Goal: Task Accomplishment & Management: Use online tool/utility

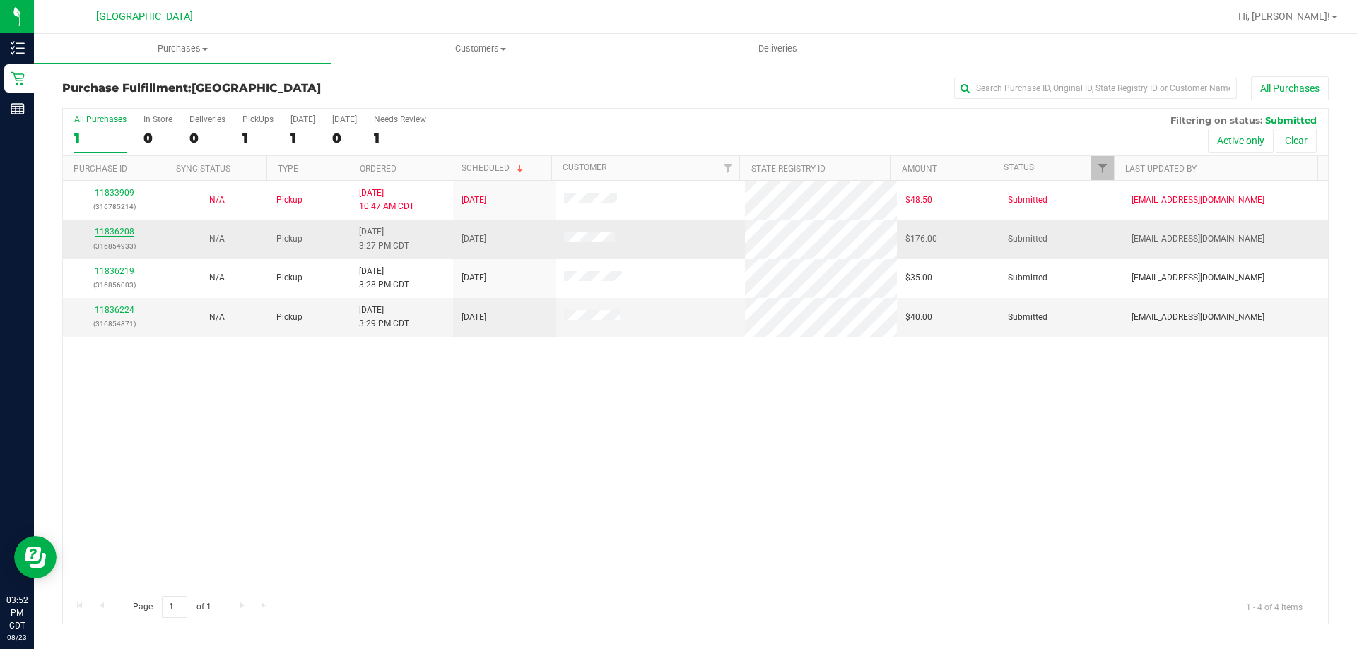
click at [128, 227] on link "11836208" at bounding box center [115, 232] width 40 height 10
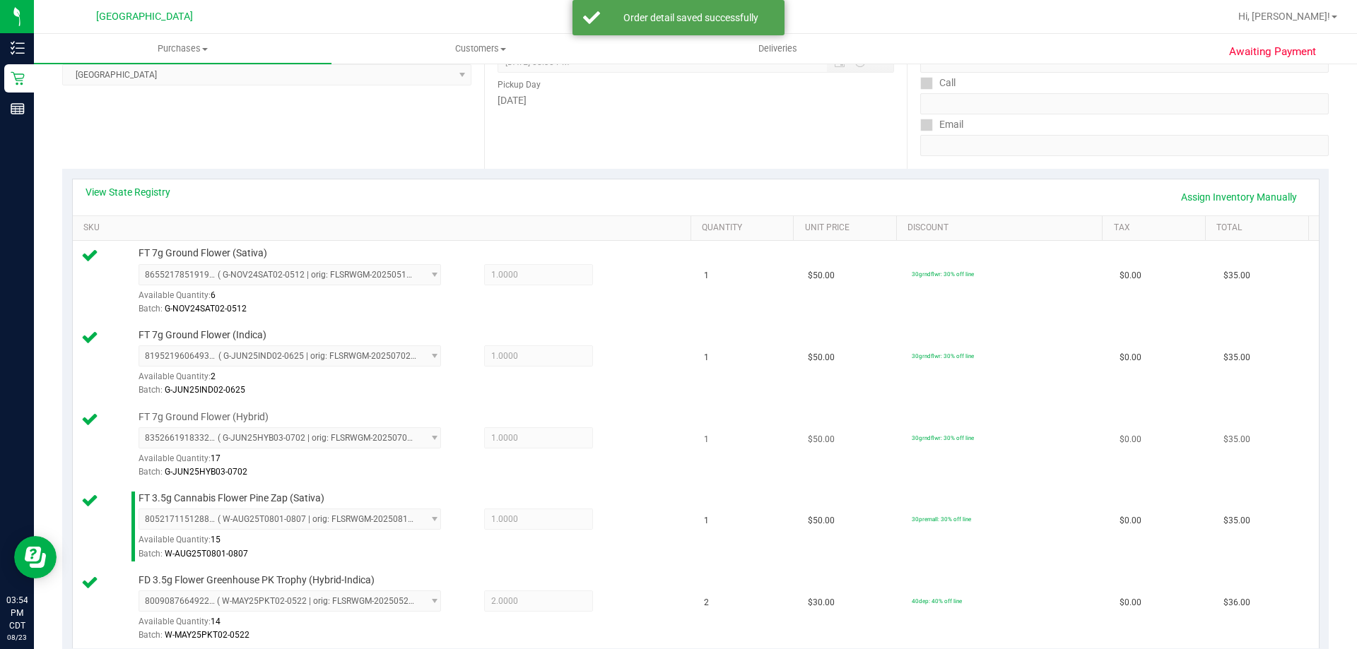
scroll to position [495, 0]
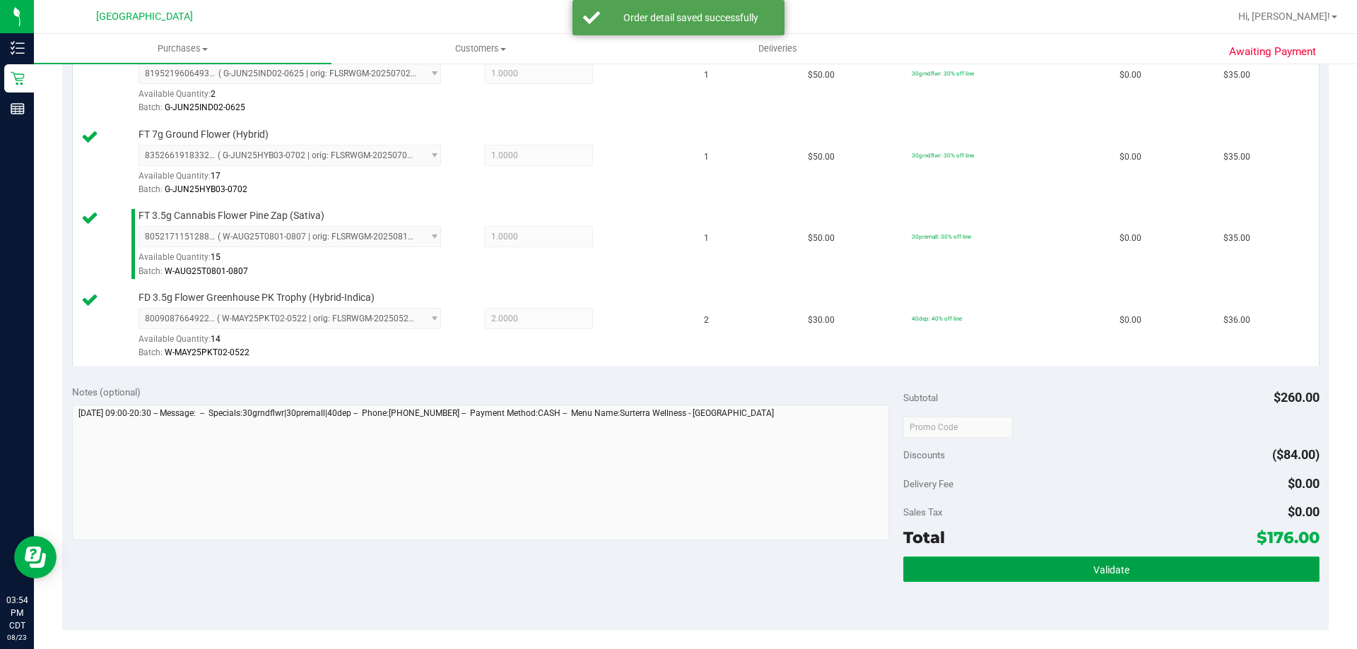
click at [1020, 567] on button "Validate" at bounding box center [1110, 569] width 415 height 25
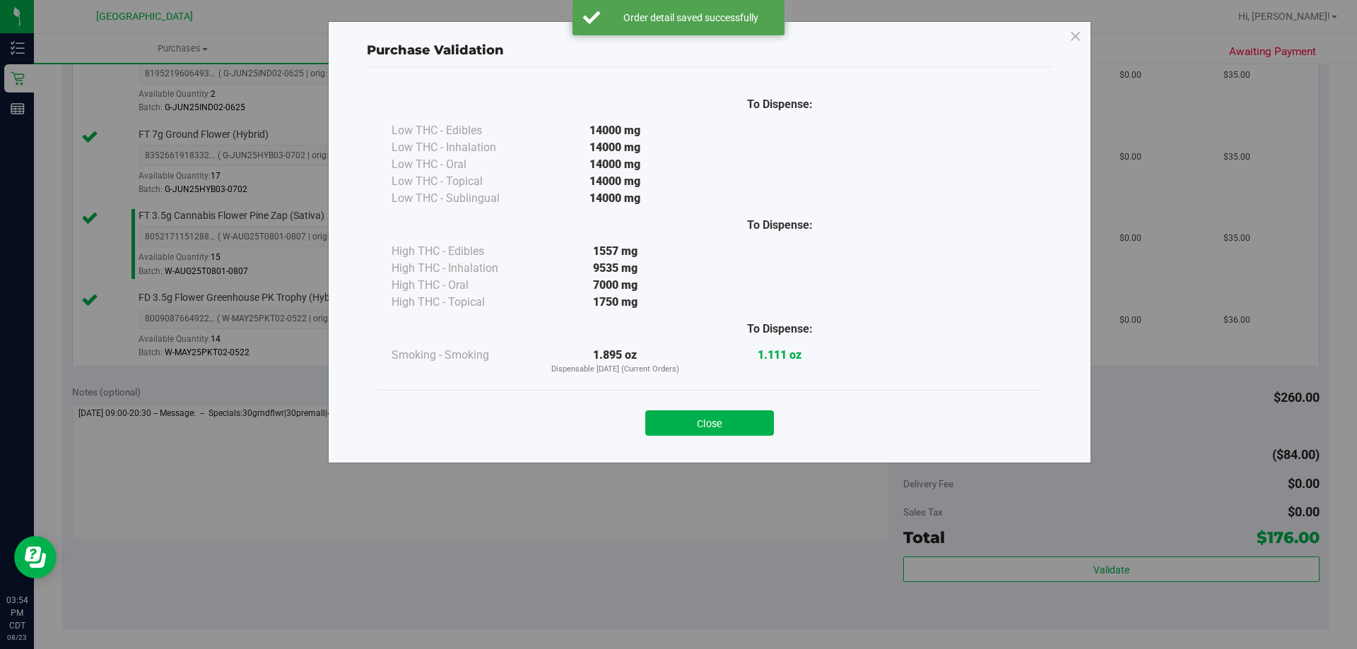
click at [722, 462] on div "Purchase Validation To Dispense: Low THC - Edibles 14000 mg" at bounding box center [709, 242] width 763 height 442
click at [726, 433] on button "Close" at bounding box center [709, 423] width 129 height 25
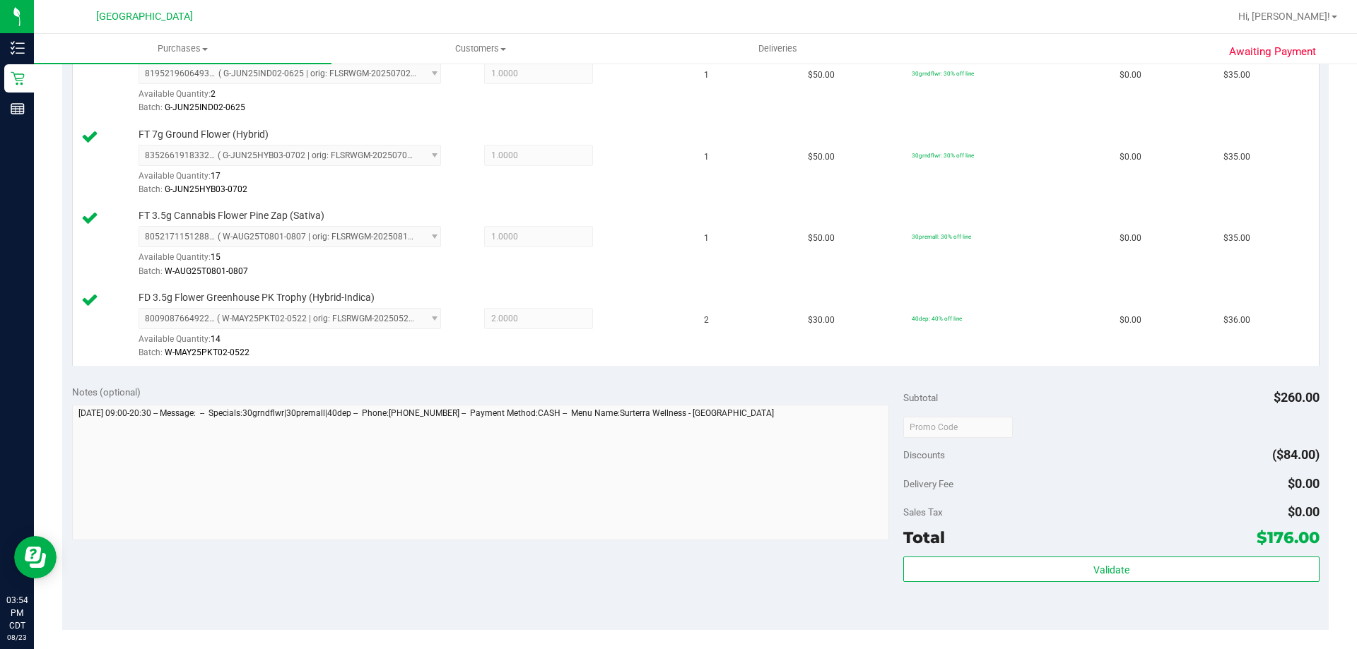
scroll to position [777, 0]
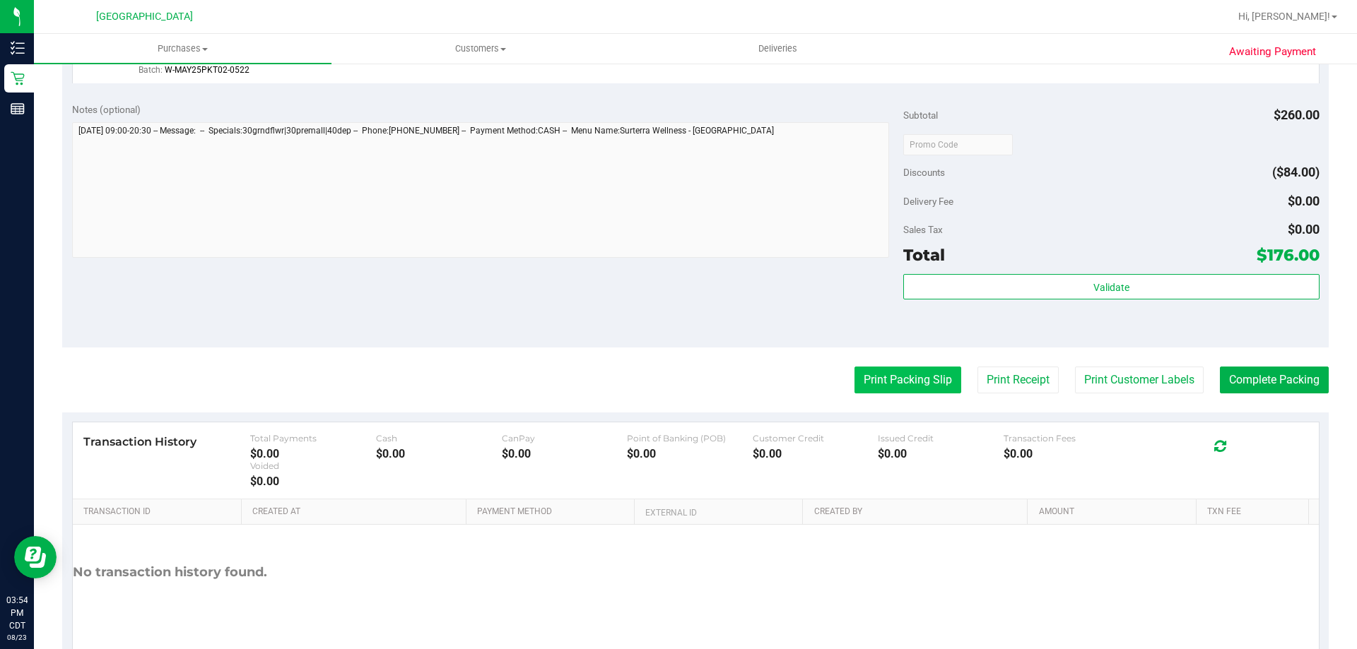
click at [878, 389] on button "Print Packing Slip" at bounding box center [907, 380] width 107 height 27
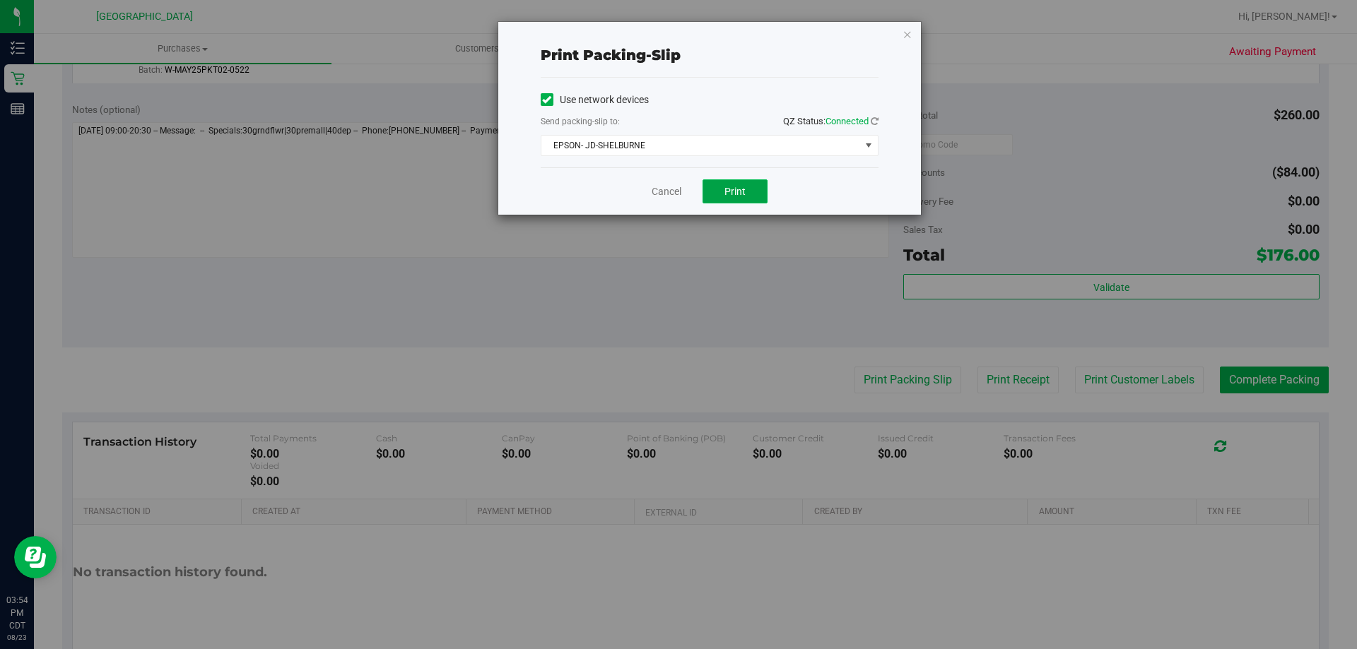
click at [727, 202] on button "Print" at bounding box center [734, 191] width 65 height 24
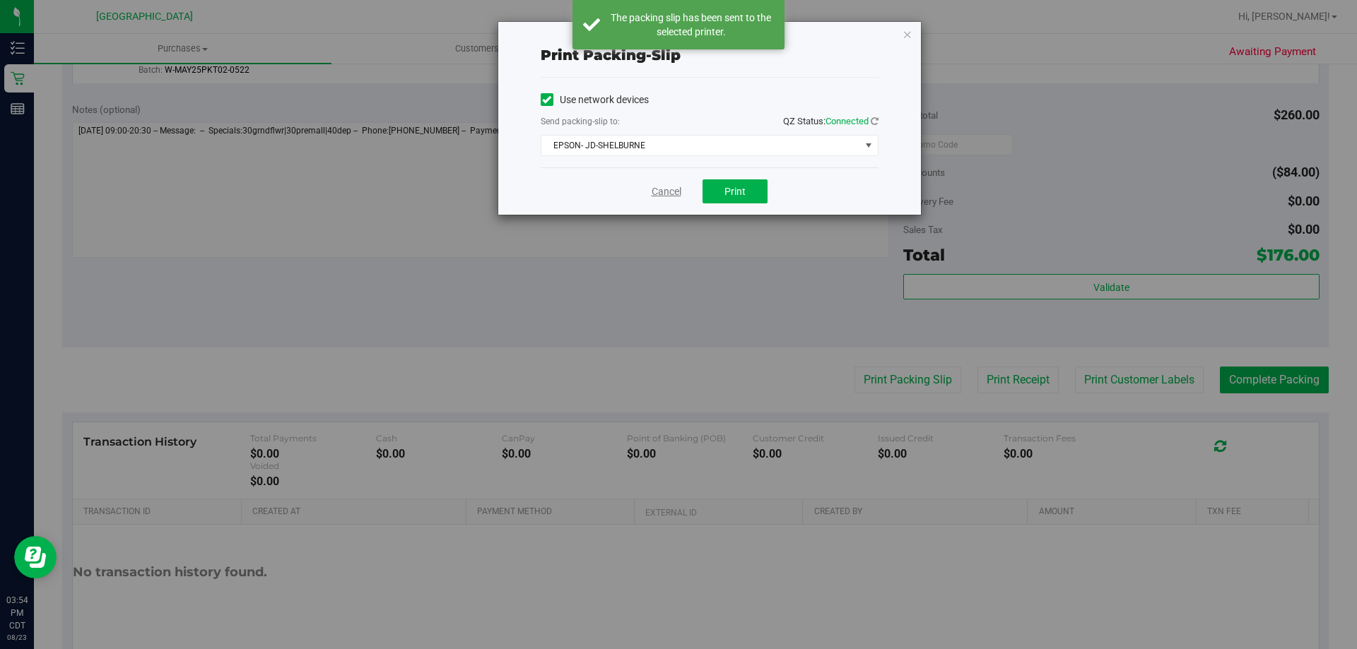
click at [655, 187] on link "Cancel" at bounding box center [666, 191] width 30 height 15
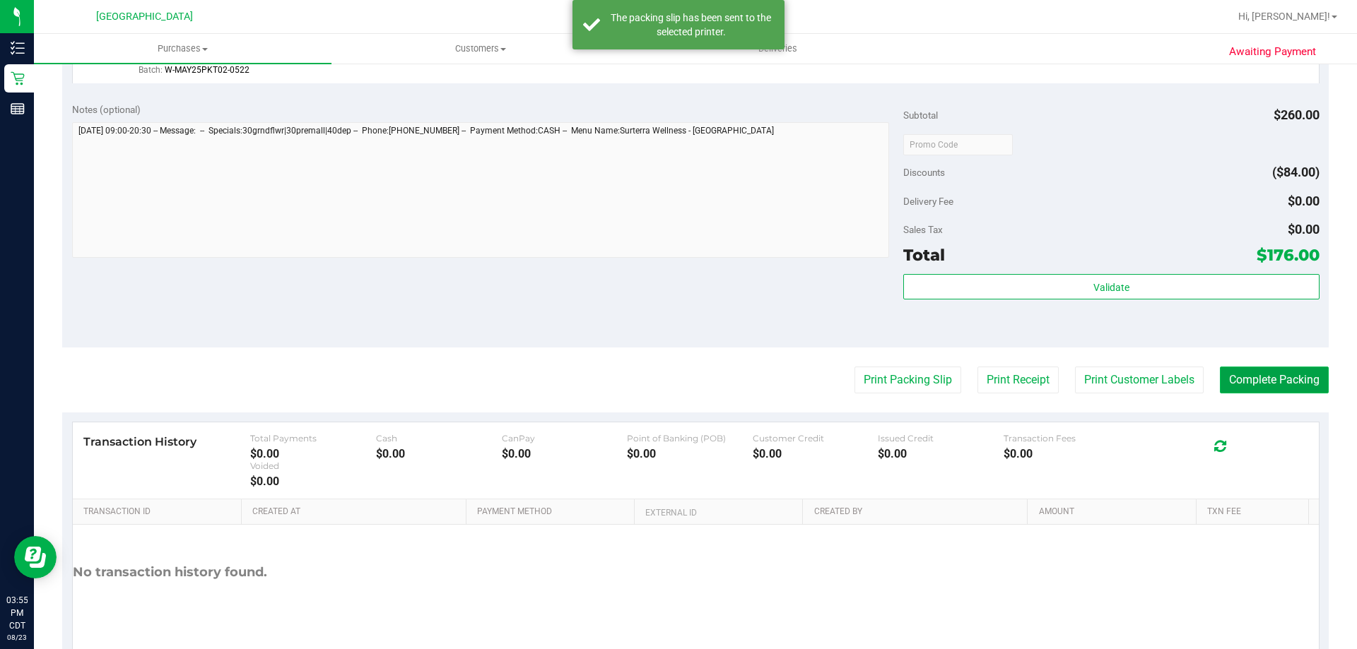
click at [1248, 389] on button "Complete Packing" at bounding box center [1274, 380] width 109 height 27
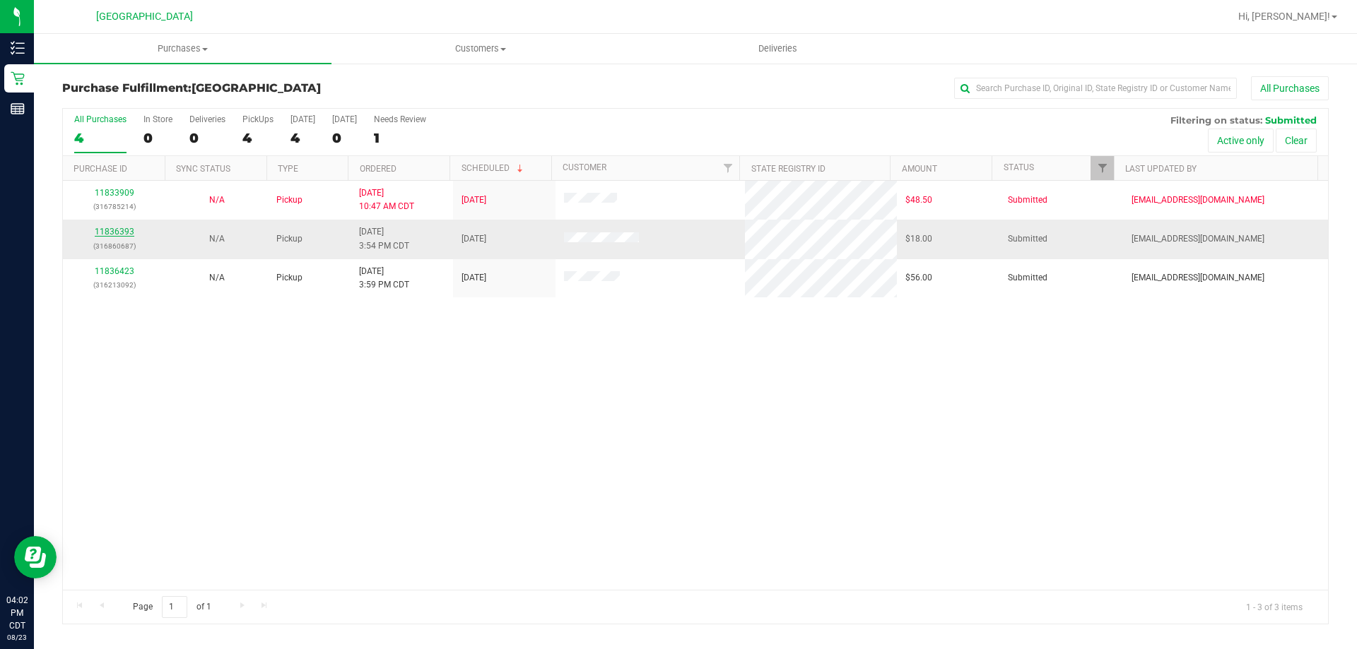
click at [105, 232] on link "11836393" at bounding box center [115, 232] width 40 height 10
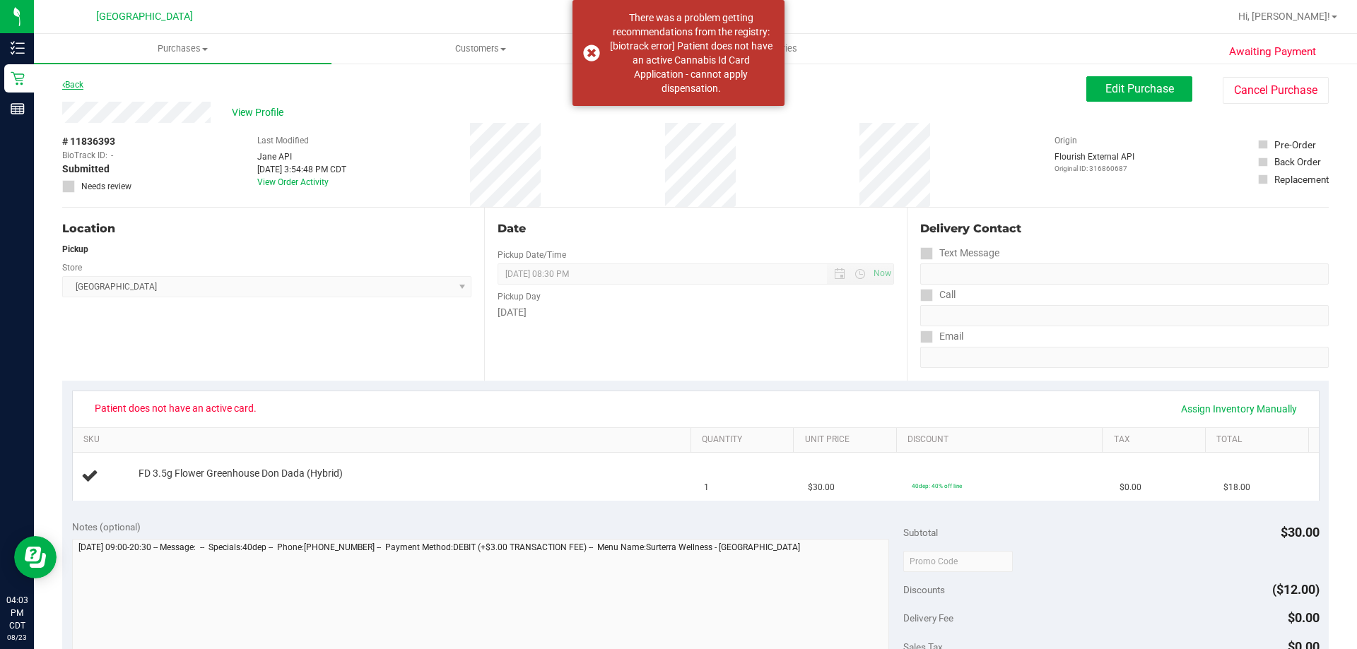
click at [71, 83] on link "Back" at bounding box center [72, 85] width 21 height 10
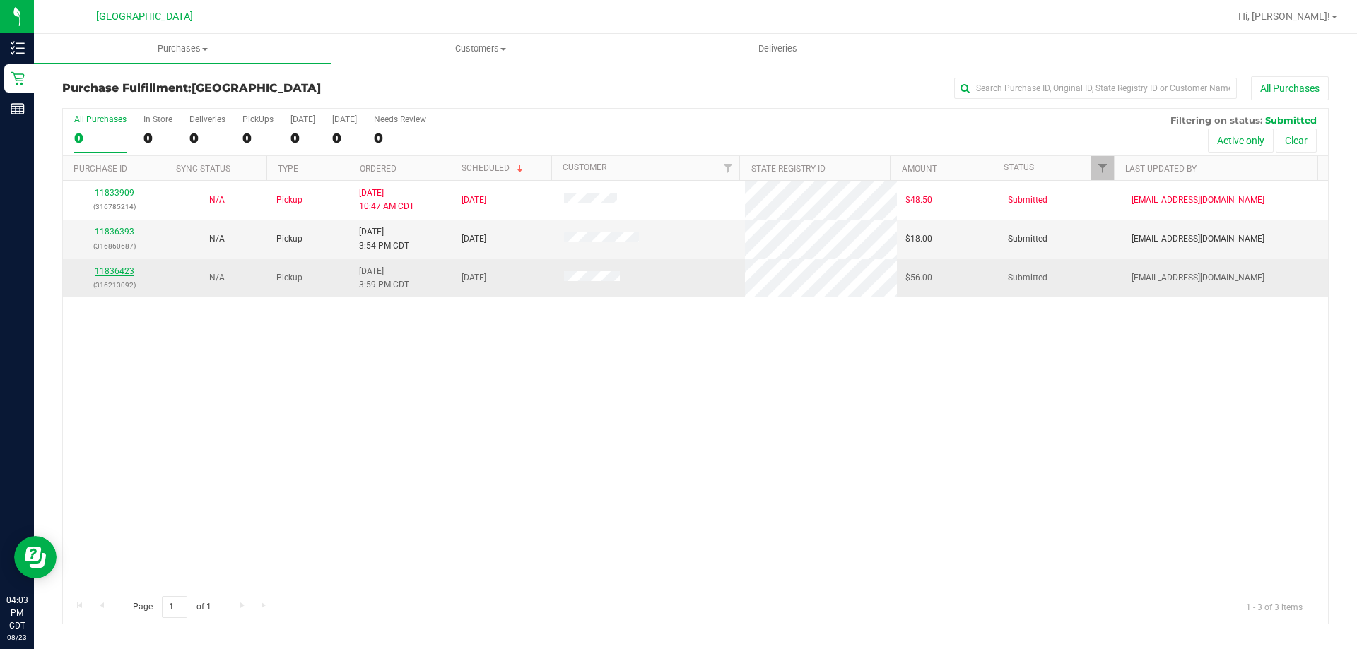
click at [102, 270] on link "11836423" at bounding box center [115, 271] width 40 height 10
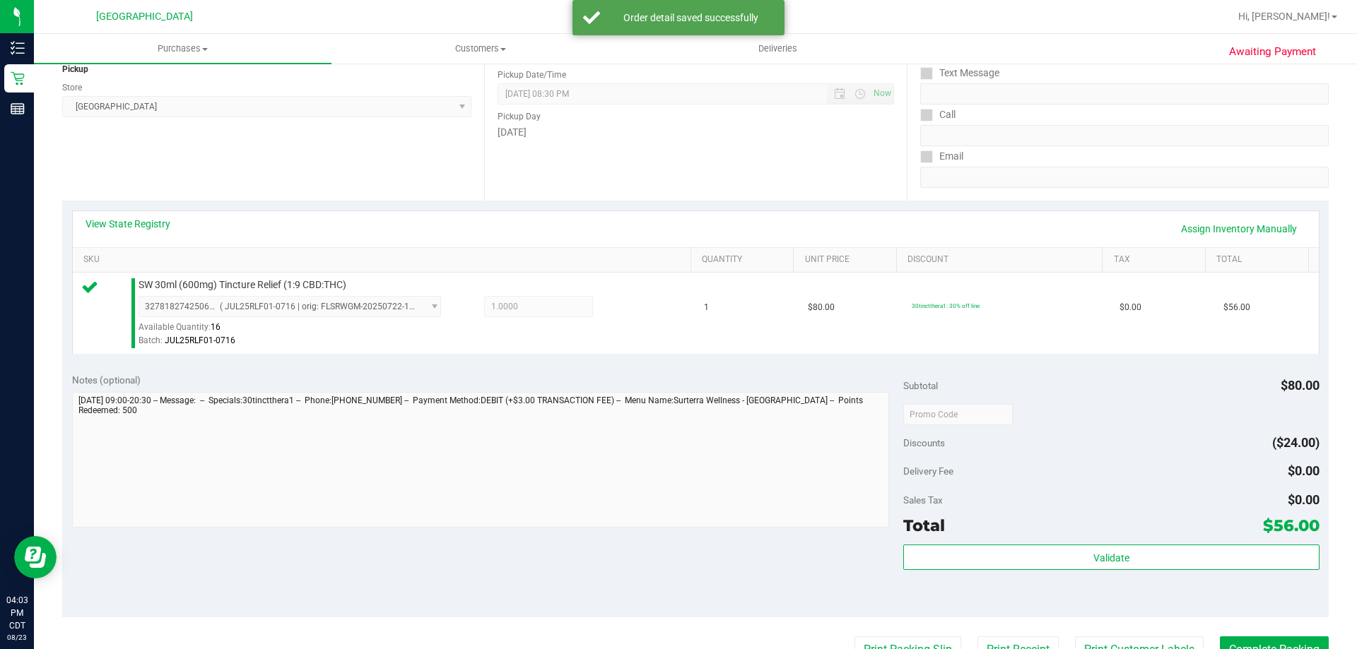
scroll to position [212, 0]
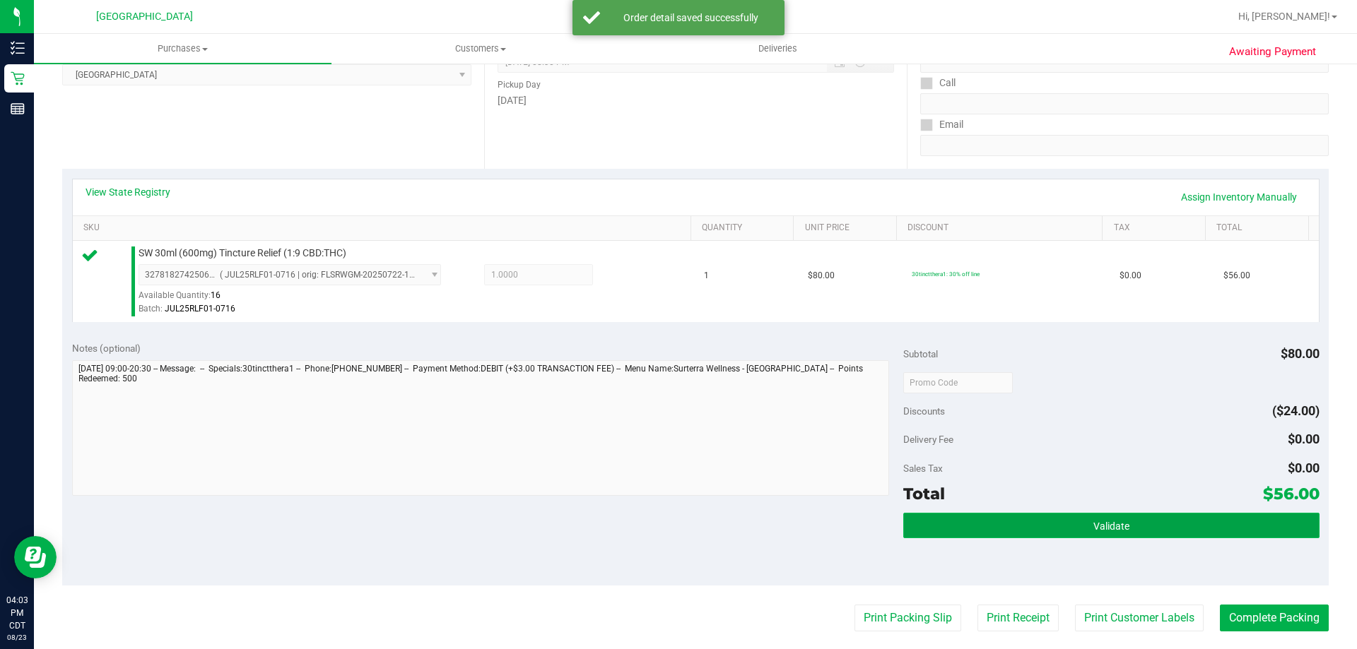
click at [959, 524] on button "Validate" at bounding box center [1110, 525] width 415 height 25
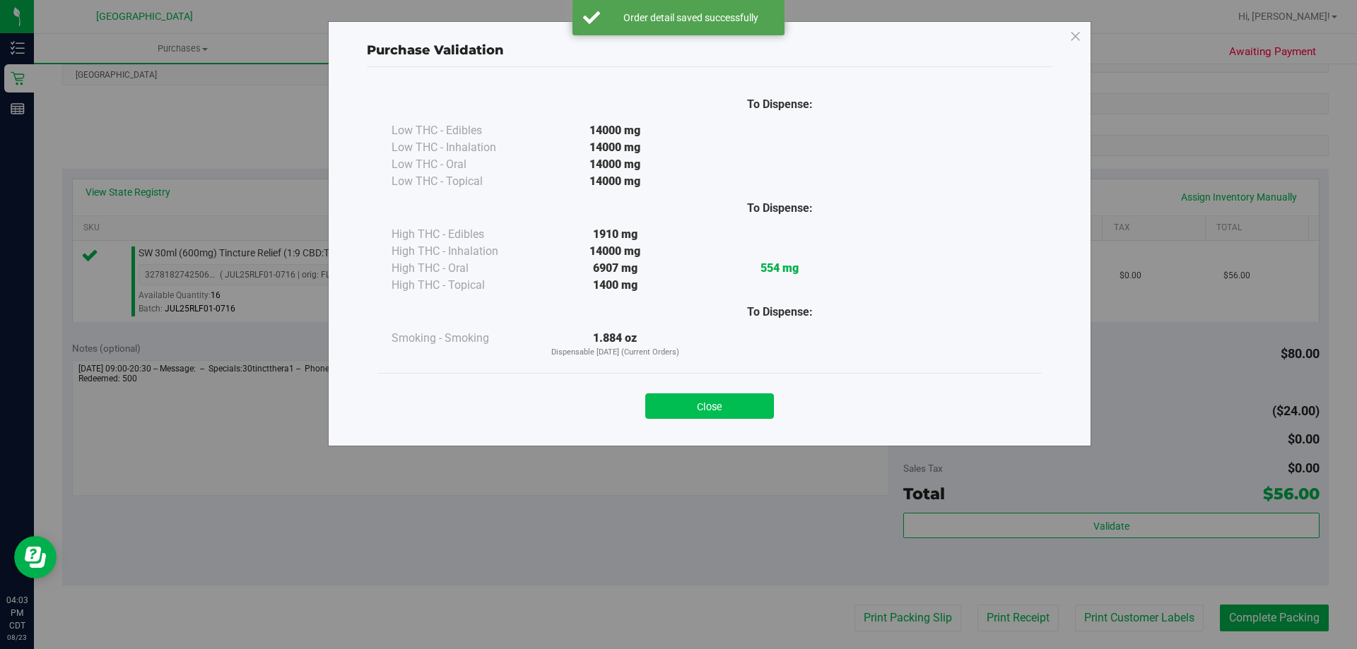
click at [762, 404] on button "Close" at bounding box center [709, 406] width 129 height 25
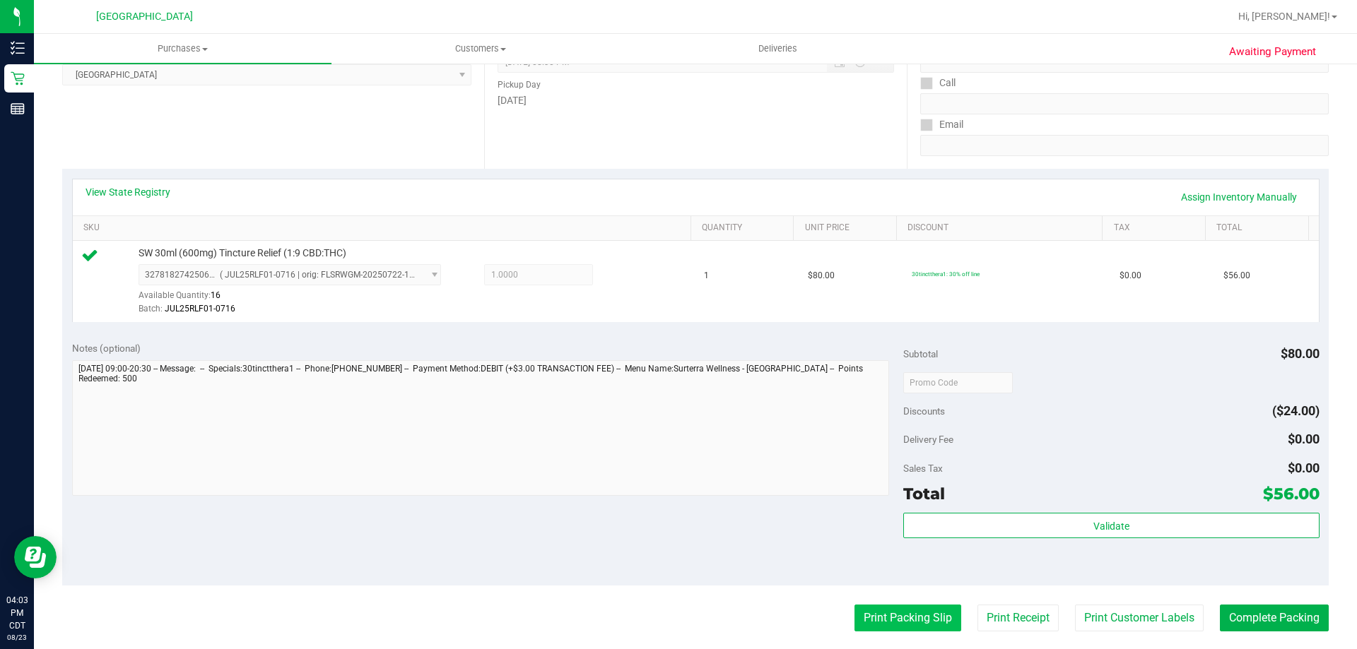
click at [891, 622] on button "Print Packing Slip" at bounding box center [907, 618] width 107 height 27
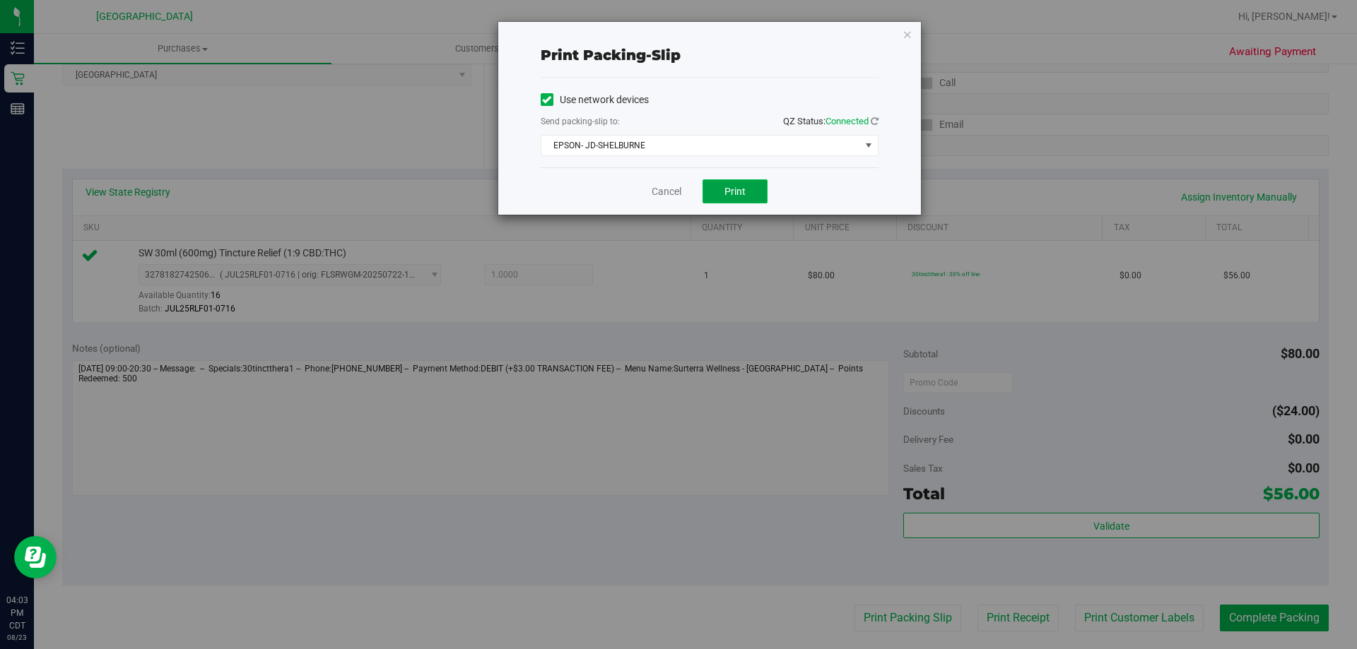
click at [719, 185] on button "Print" at bounding box center [734, 191] width 65 height 24
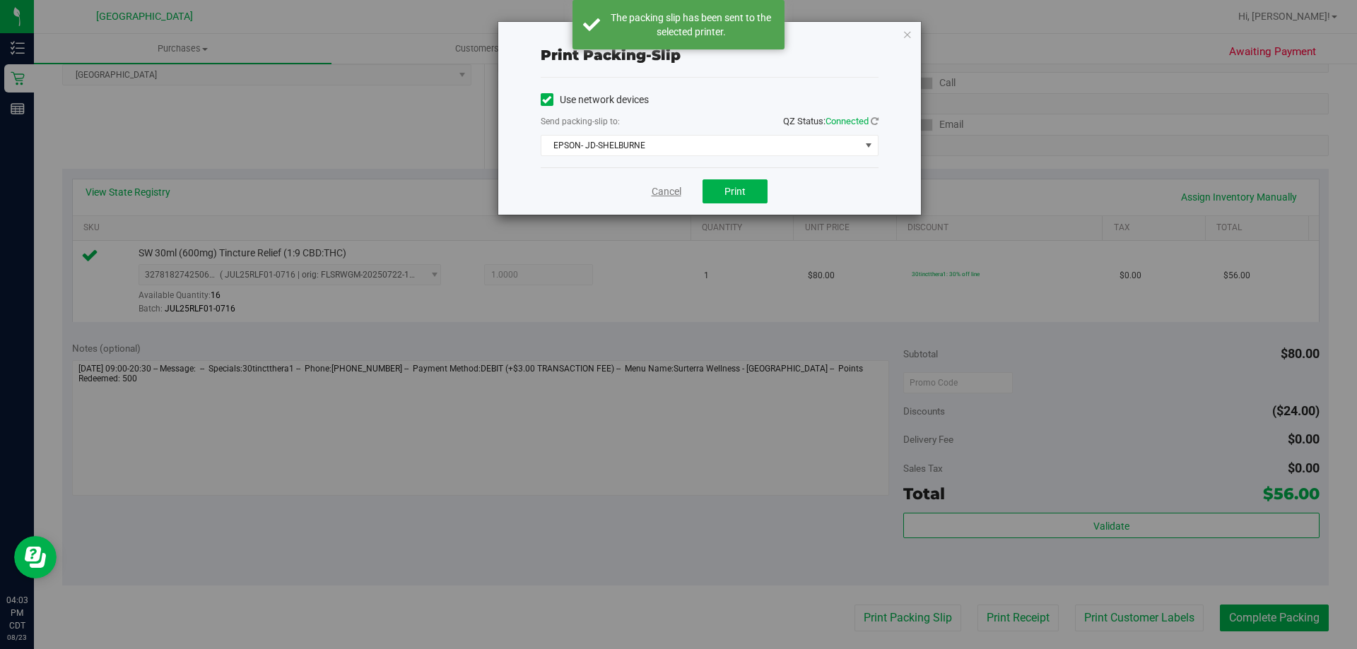
click at [663, 190] on link "Cancel" at bounding box center [666, 191] width 30 height 15
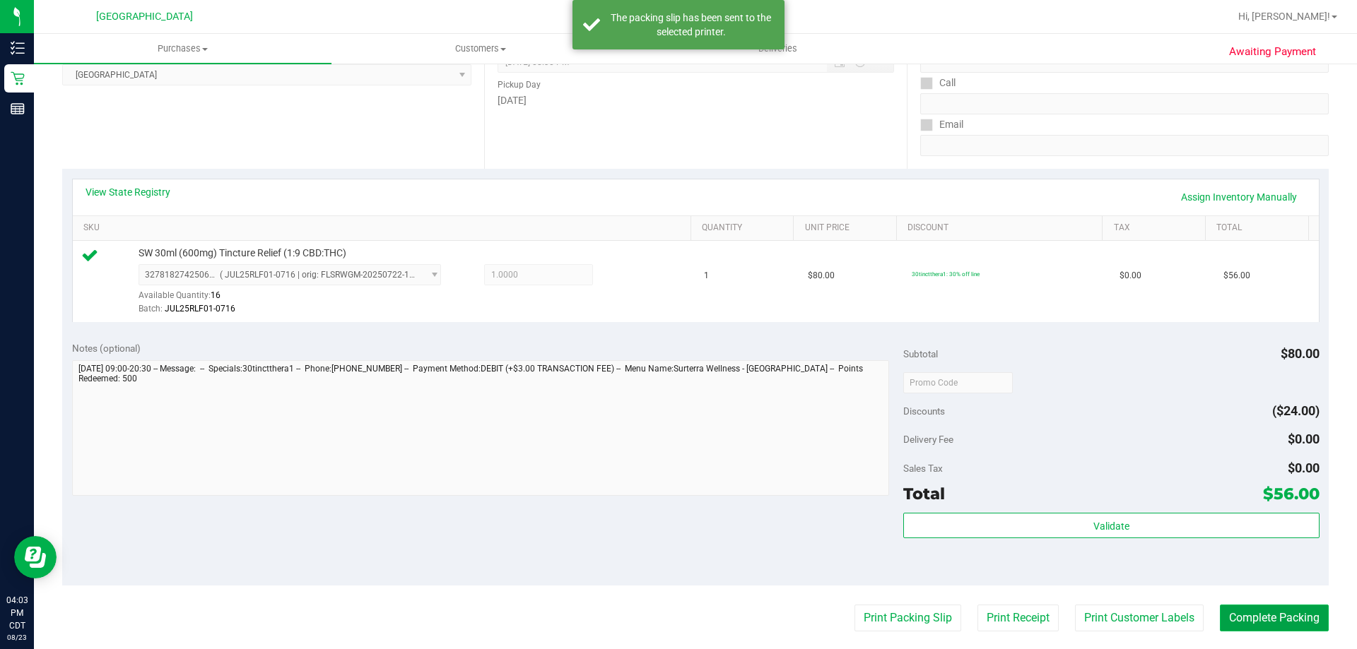
click at [1255, 626] on button "Complete Packing" at bounding box center [1274, 618] width 109 height 27
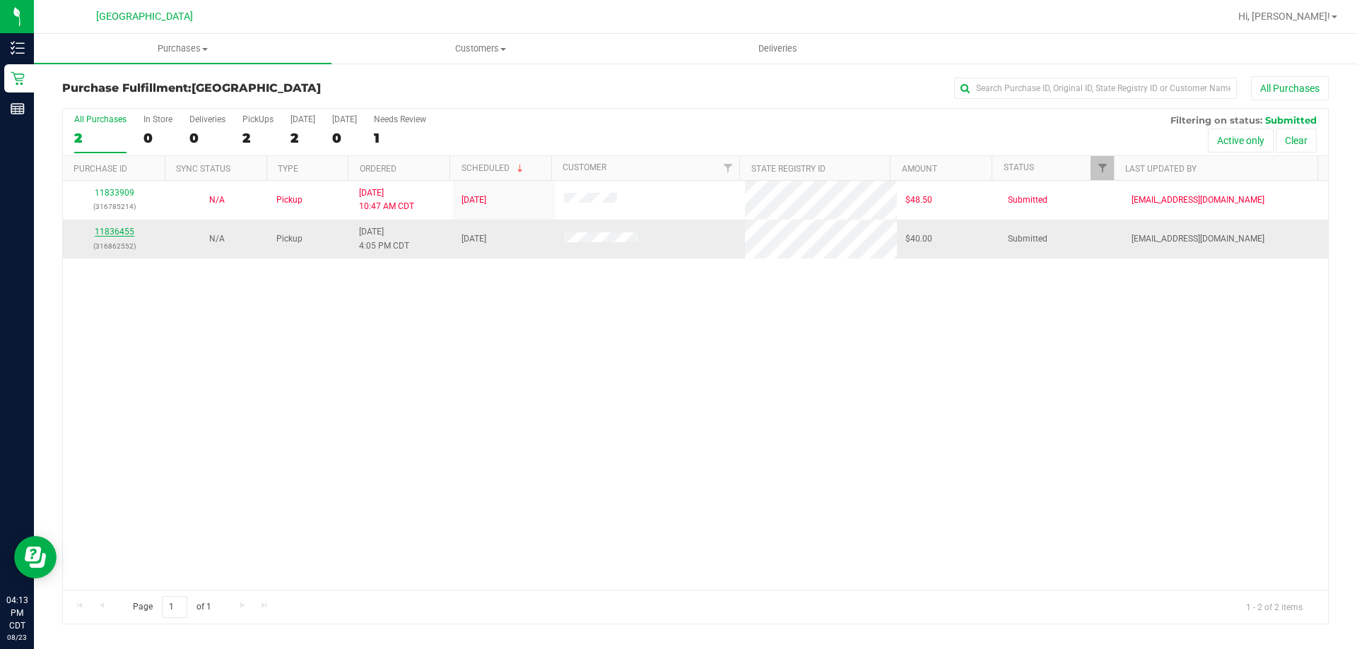
click at [124, 231] on link "11836455" at bounding box center [115, 232] width 40 height 10
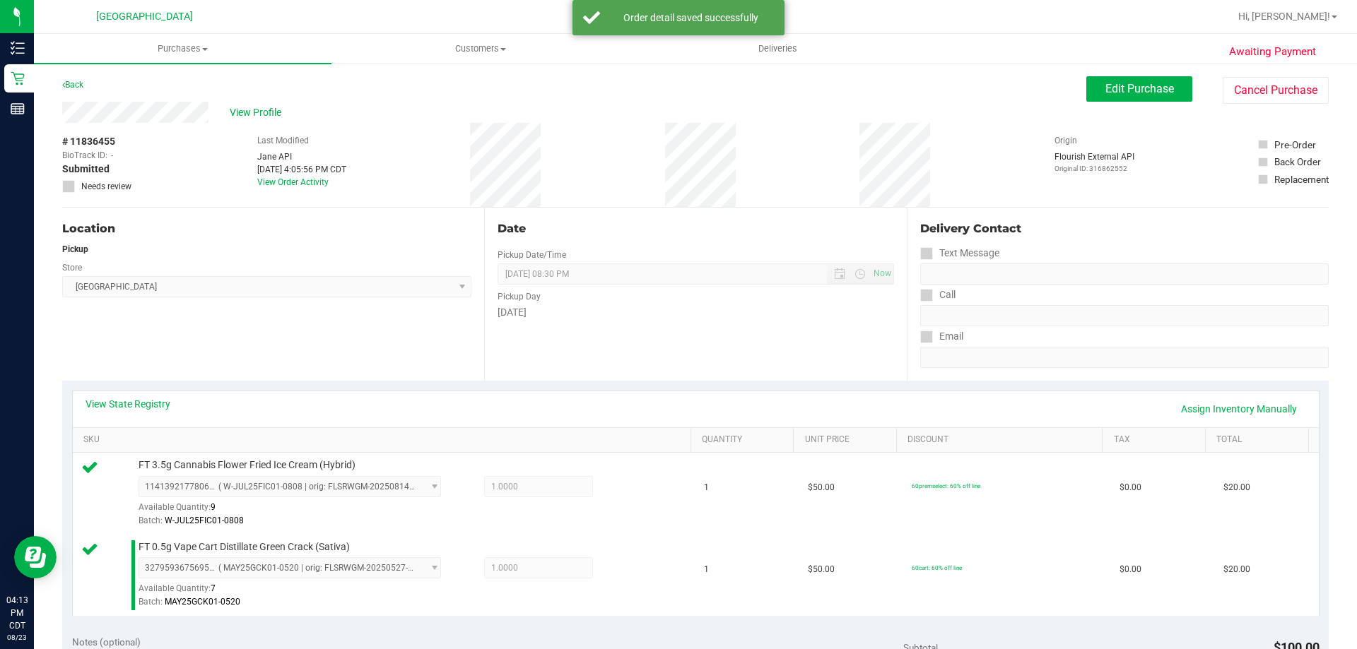
scroll to position [283, 0]
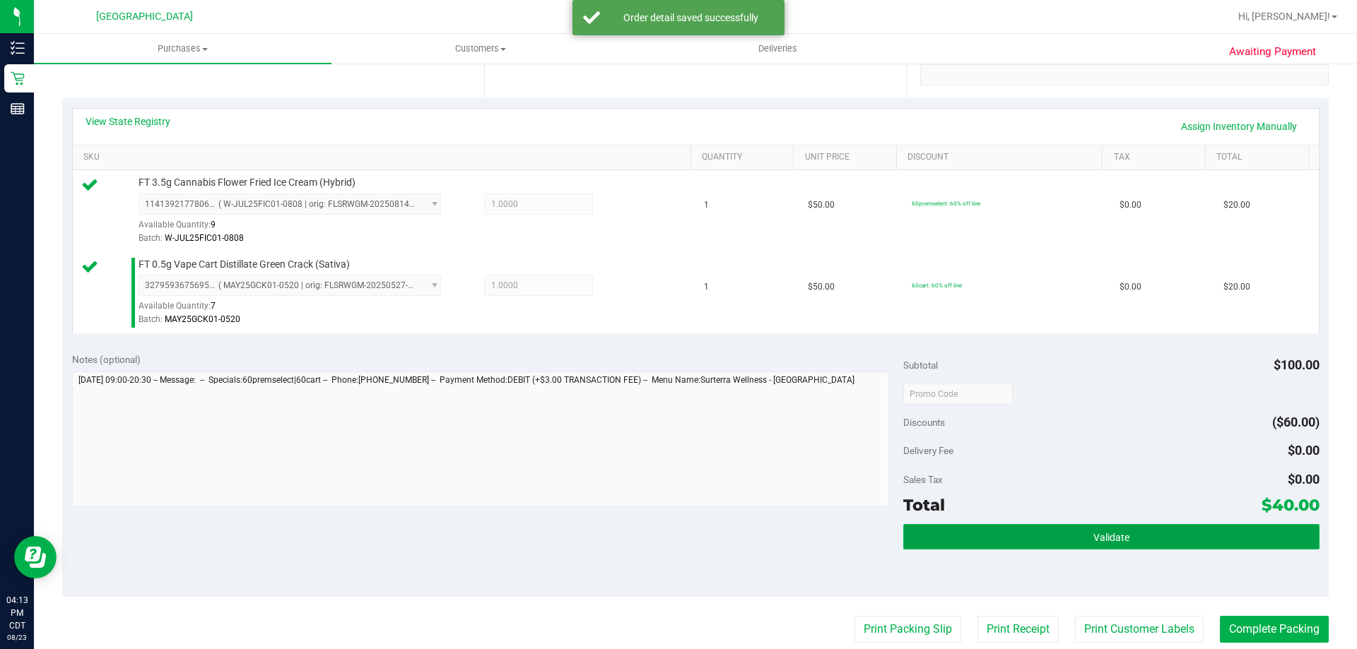
click at [967, 548] on button "Validate" at bounding box center [1110, 536] width 415 height 25
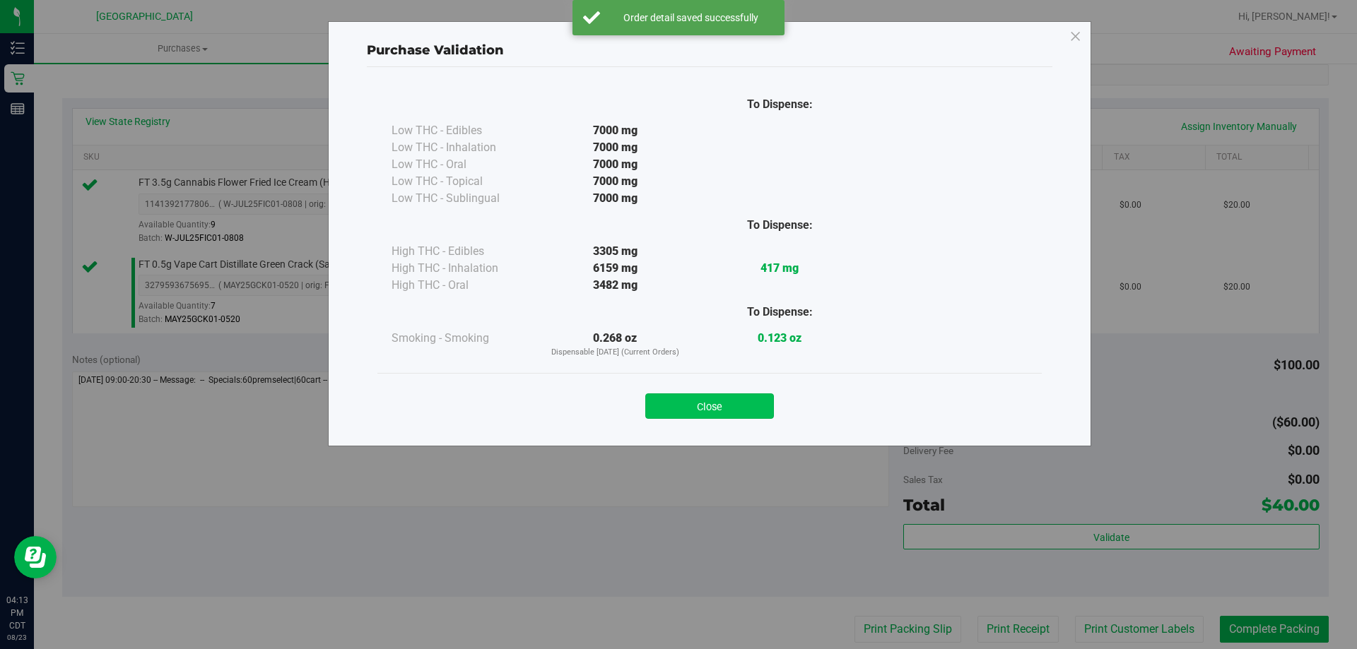
click at [666, 395] on button "Close" at bounding box center [709, 406] width 129 height 25
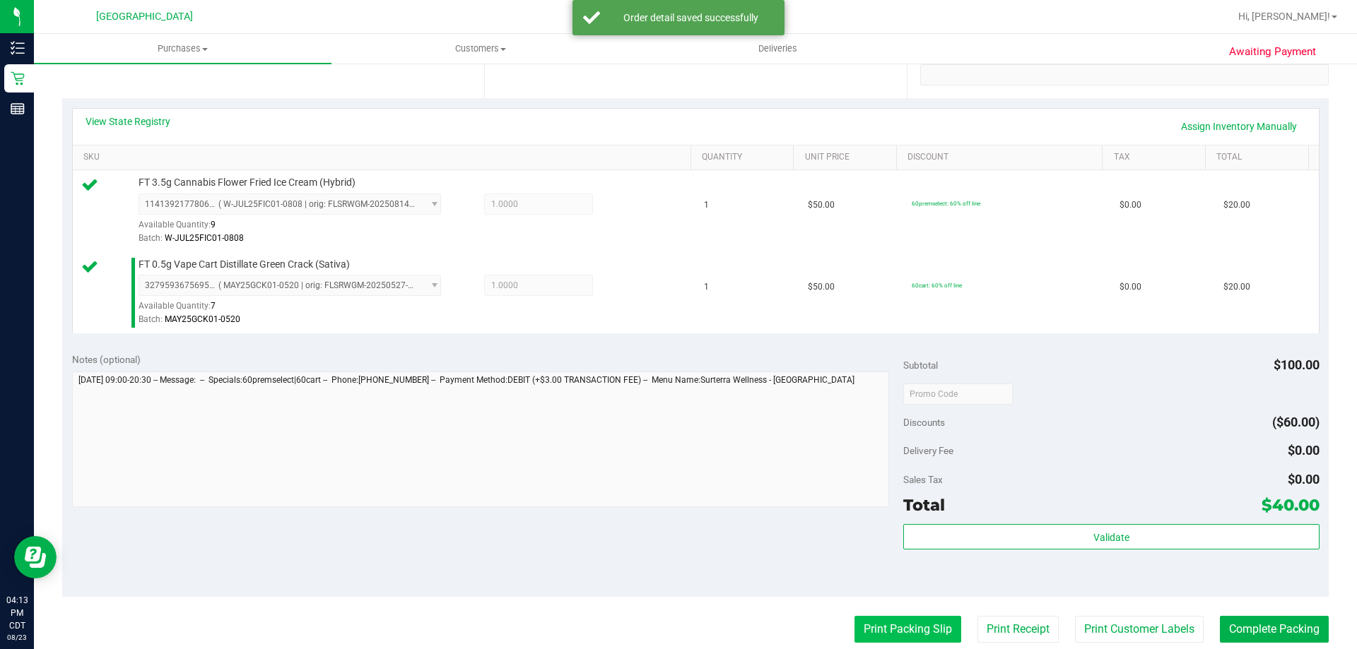
click at [897, 631] on button "Print Packing Slip" at bounding box center [907, 629] width 107 height 27
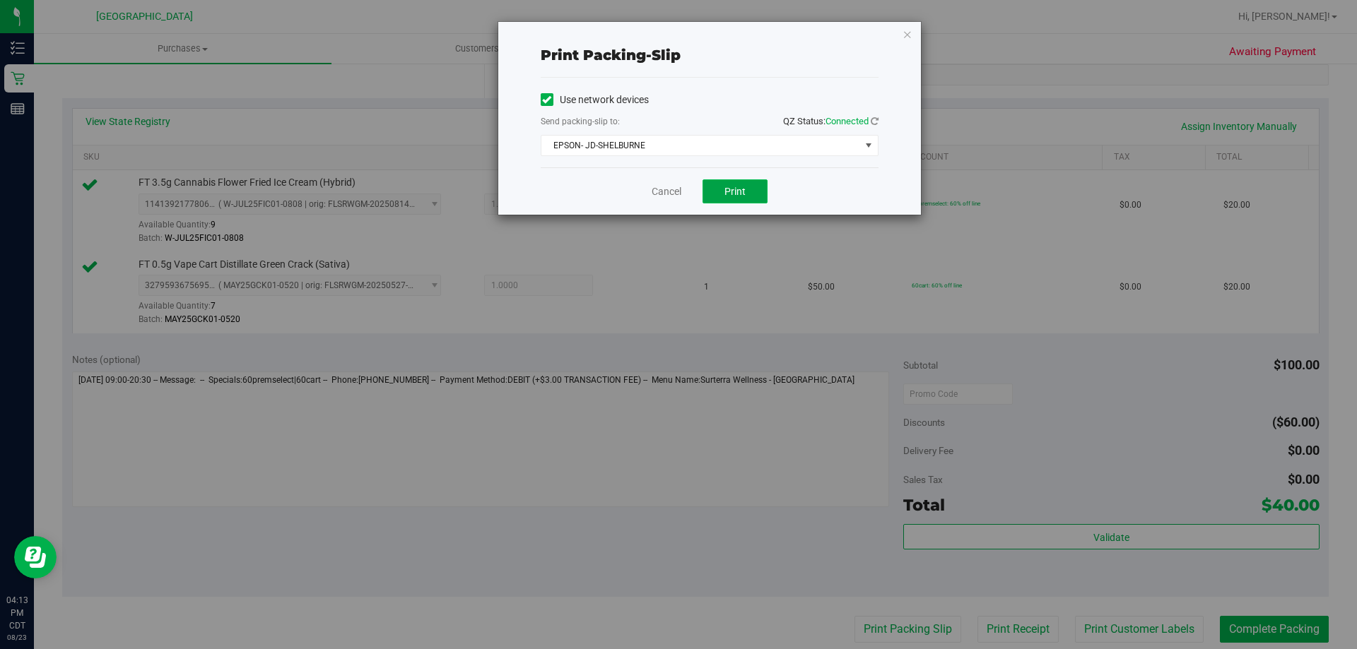
click at [729, 195] on span "Print" at bounding box center [734, 191] width 21 height 11
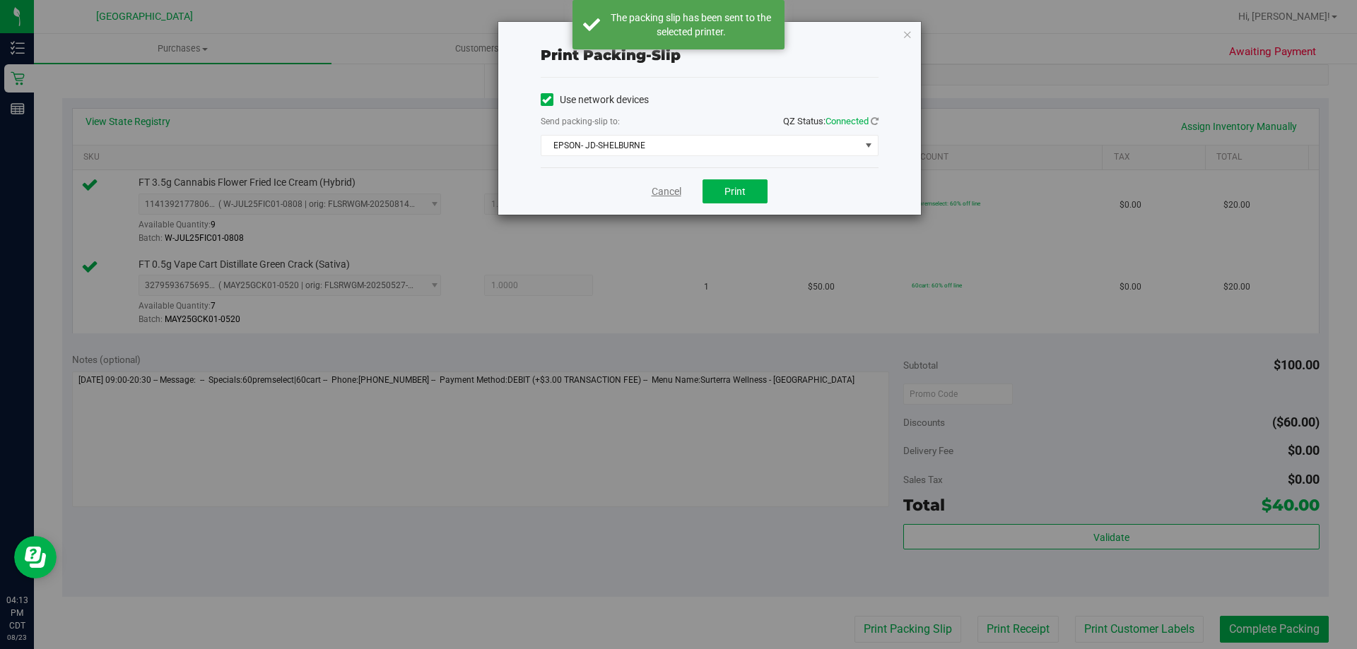
click at [675, 190] on link "Cancel" at bounding box center [666, 191] width 30 height 15
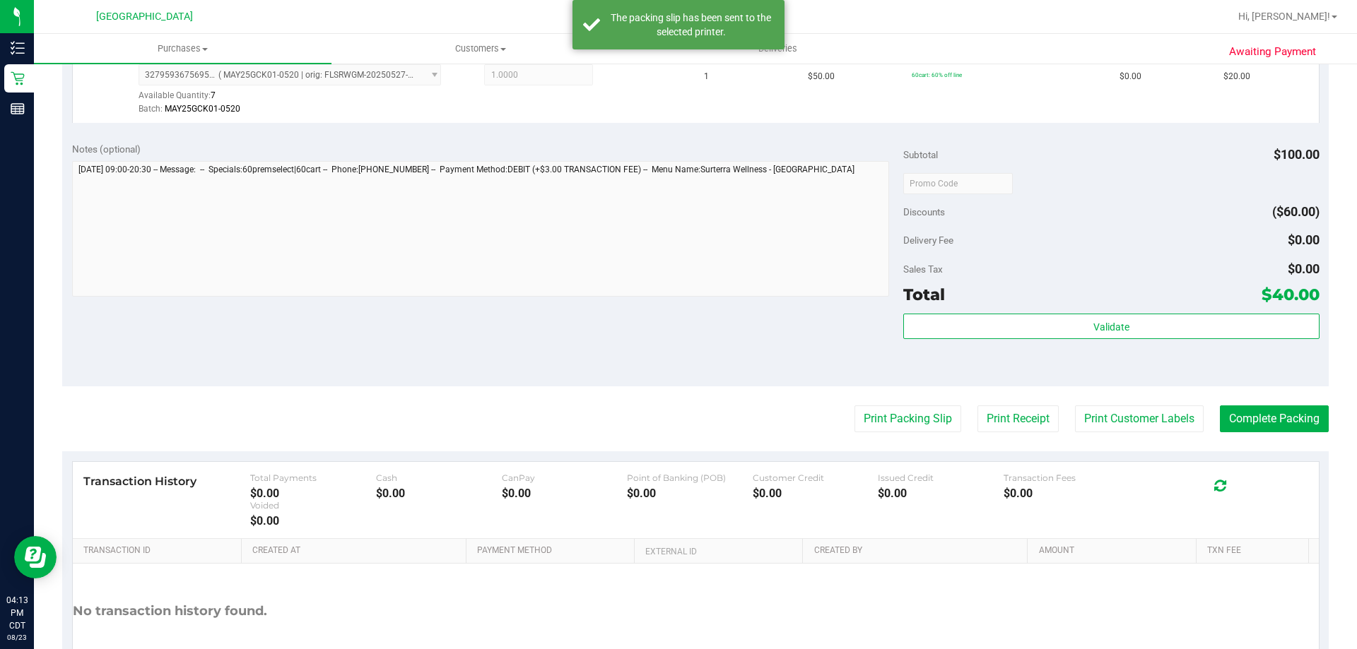
scroll to position [495, 0]
click at [1251, 429] on button "Complete Packing" at bounding box center [1274, 417] width 109 height 27
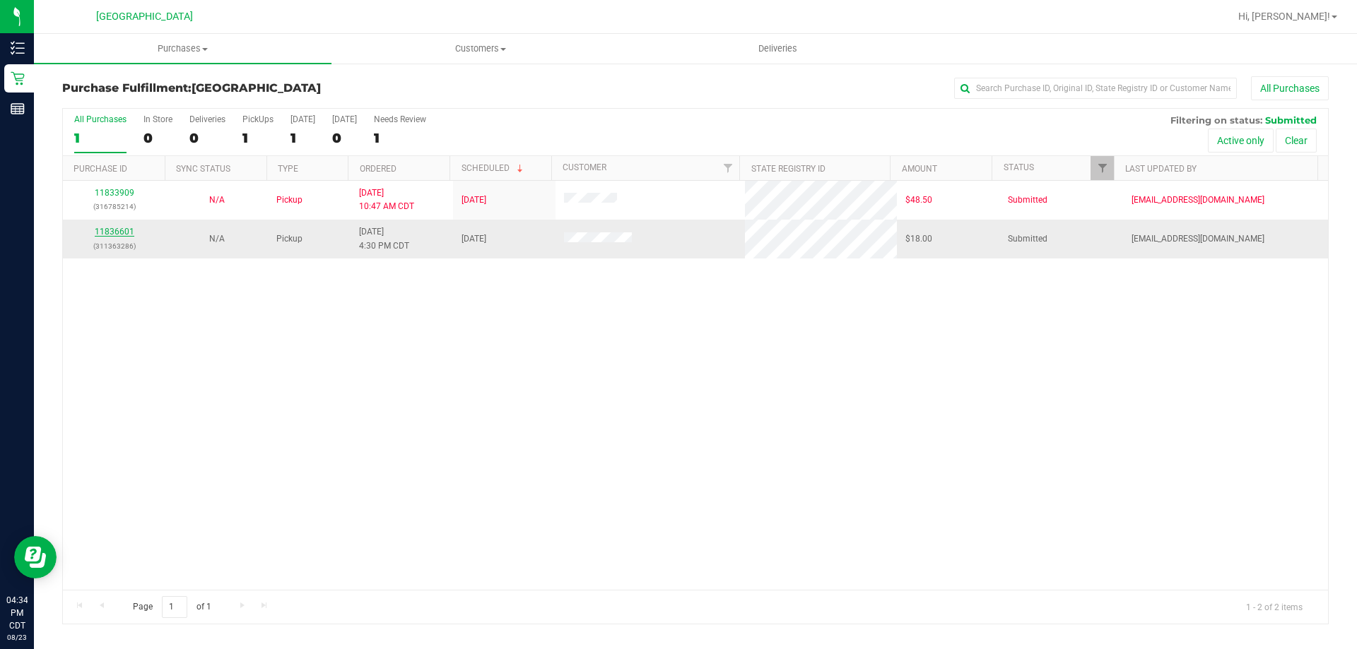
click at [128, 230] on link "11836601" at bounding box center [115, 232] width 40 height 10
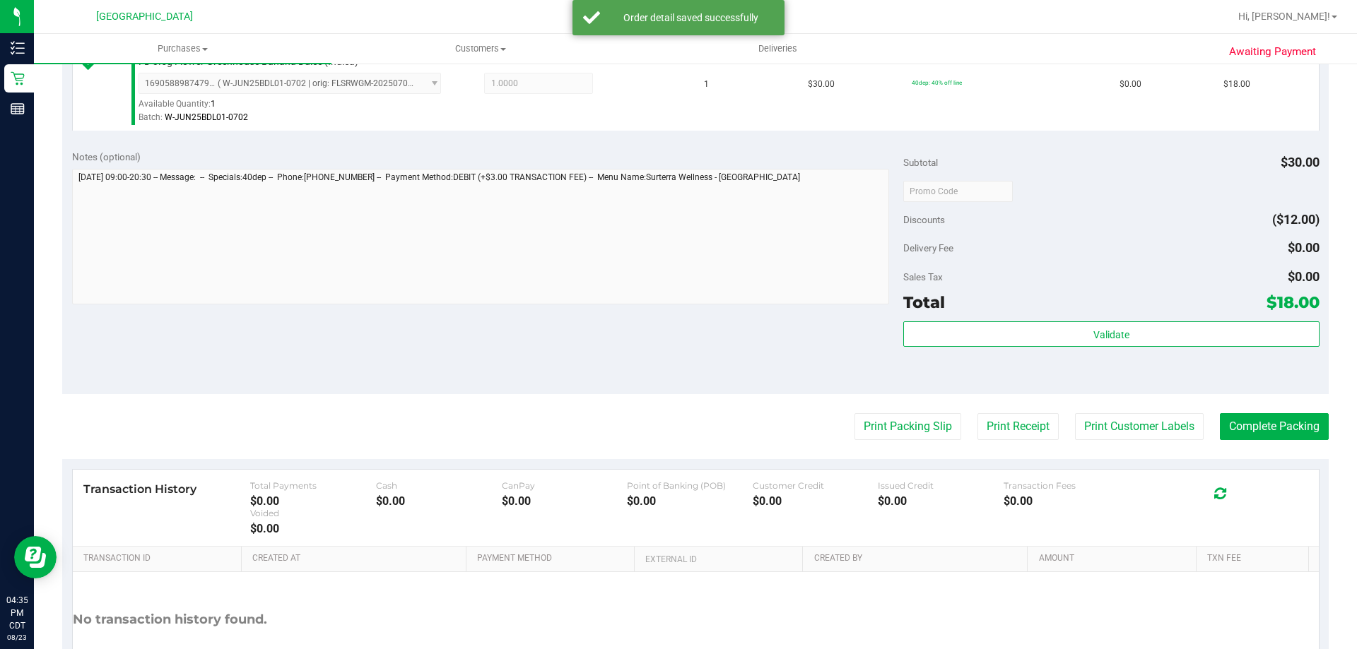
scroll to position [495, 0]
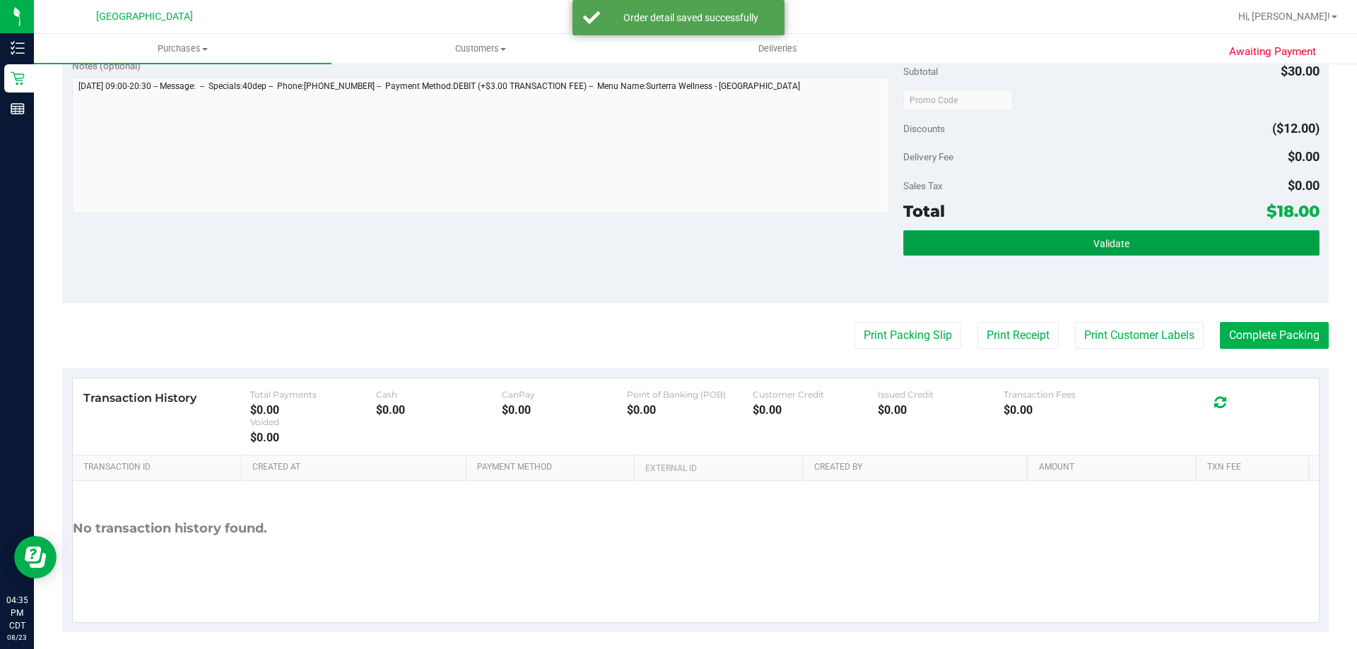
click at [1043, 251] on button "Validate" at bounding box center [1110, 242] width 415 height 25
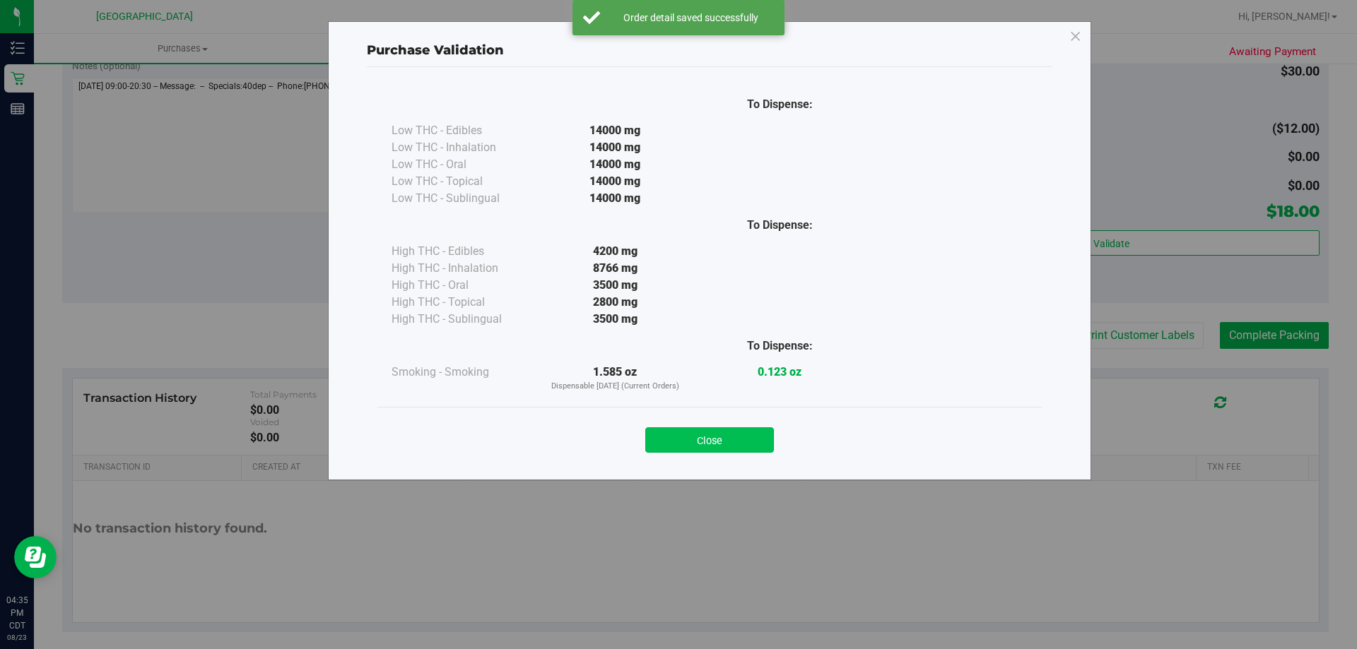
click at [700, 441] on button "Close" at bounding box center [709, 439] width 129 height 25
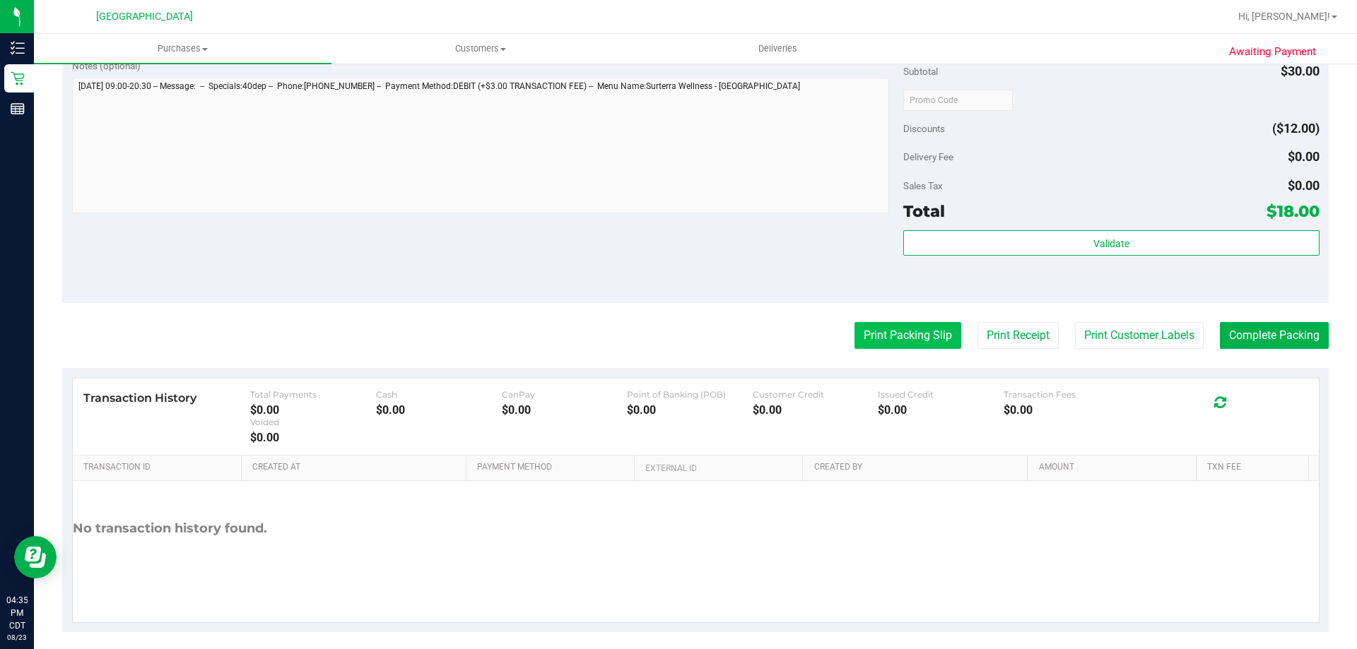
click at [921, 329] on button "Print Packing Slip" at bounding box center [907, 335] width 107 height 27
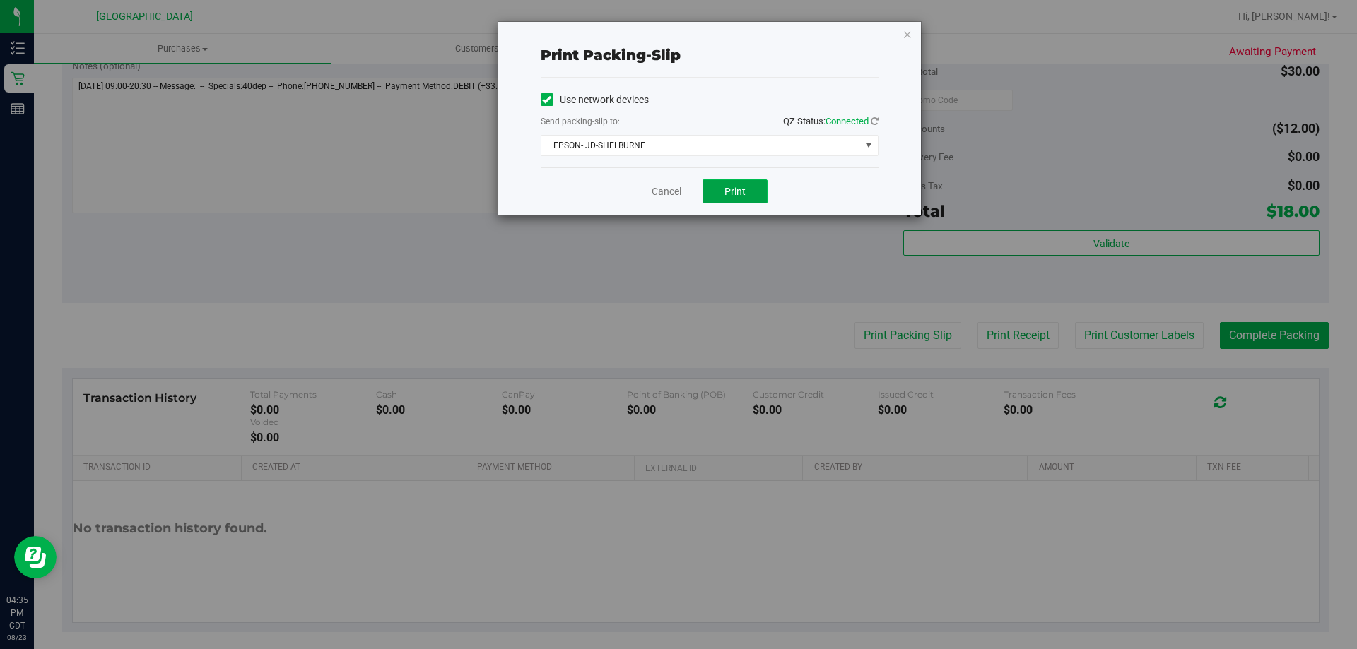
click at [734, 189] on span "Print" at bounding box center [734, 191] width 21 height 11
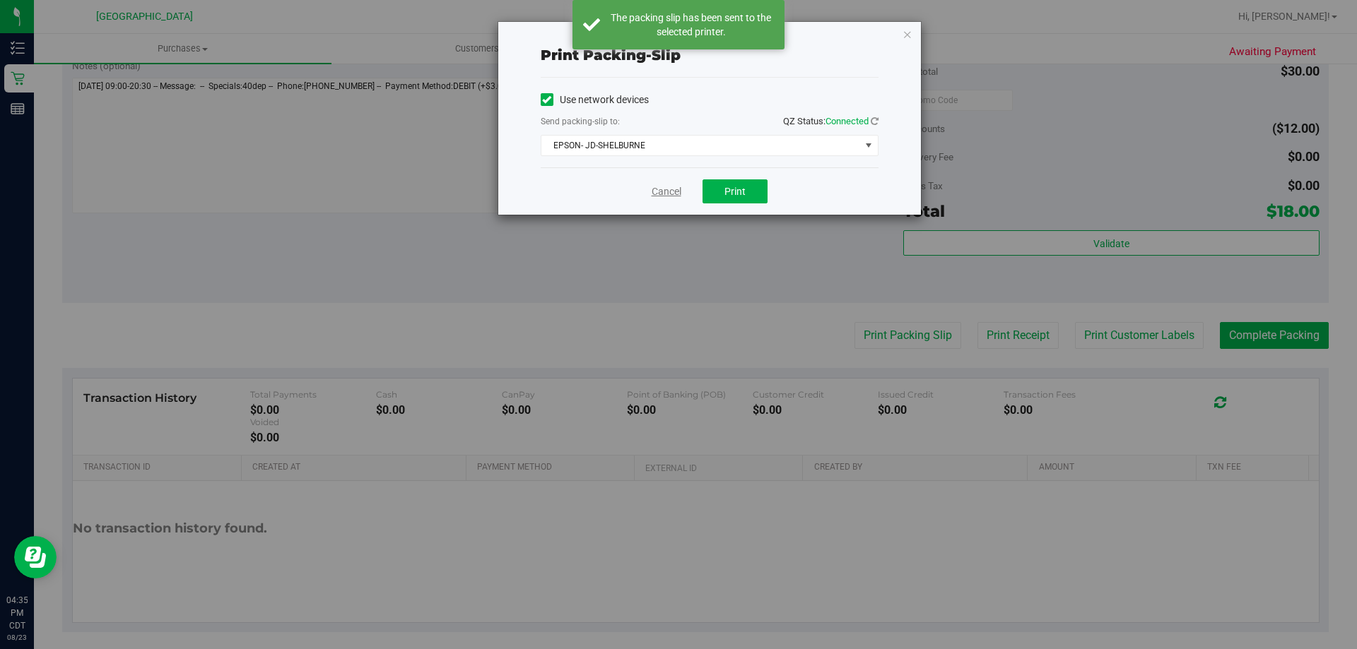
click at [671, 189] on link "Cancel" at bounding box center [666, 191] width 30 height 15
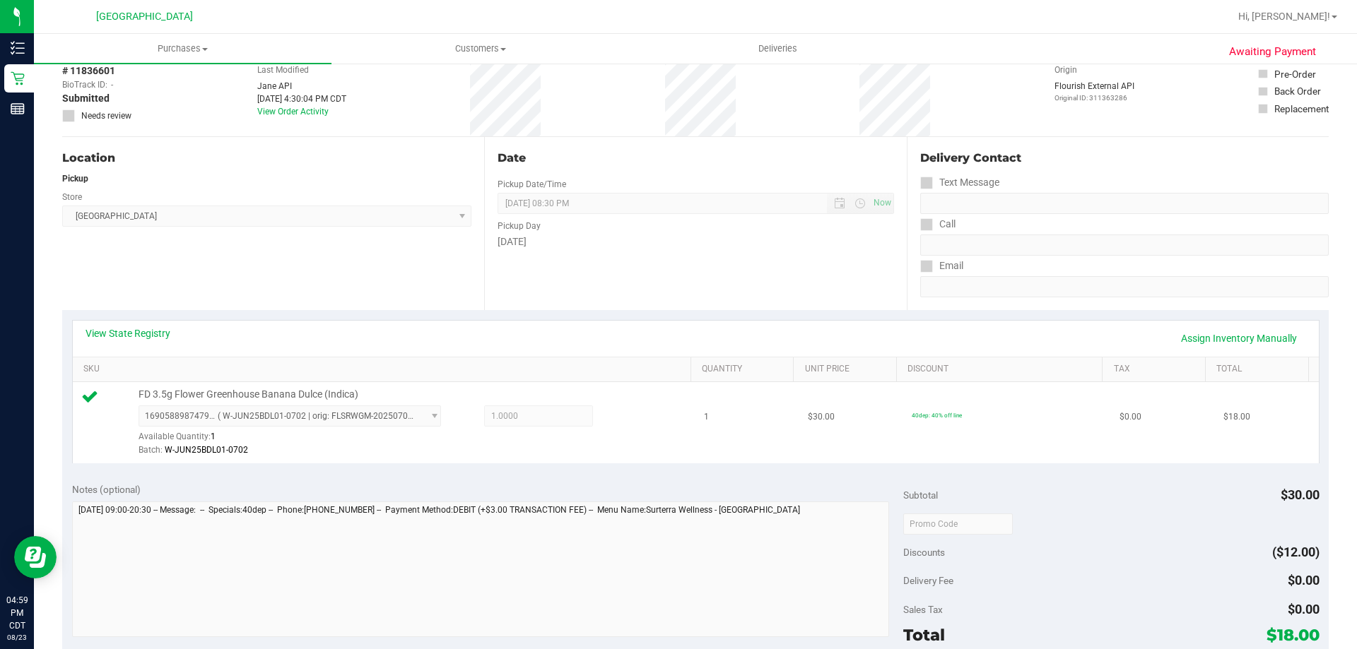
scroll to position [353, 0]
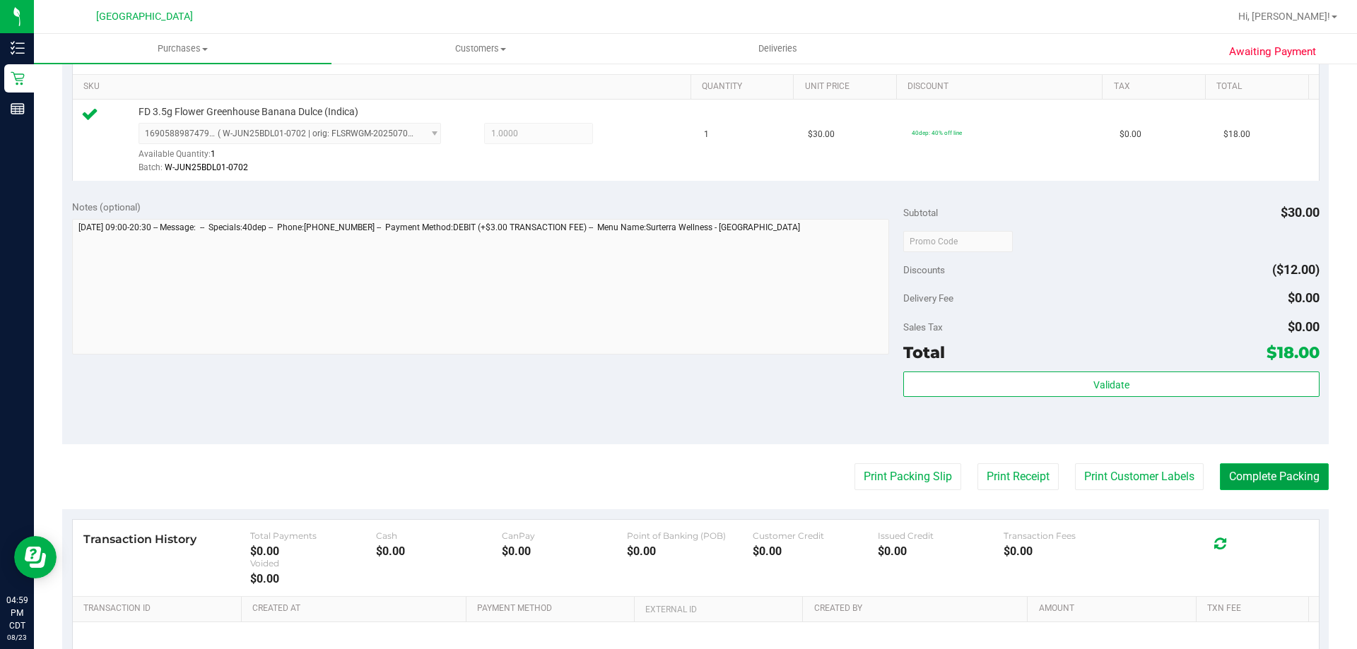
click at [1263, 478] on button "Complete Packing" at bounding box center [1274, 477] width 109 height 27
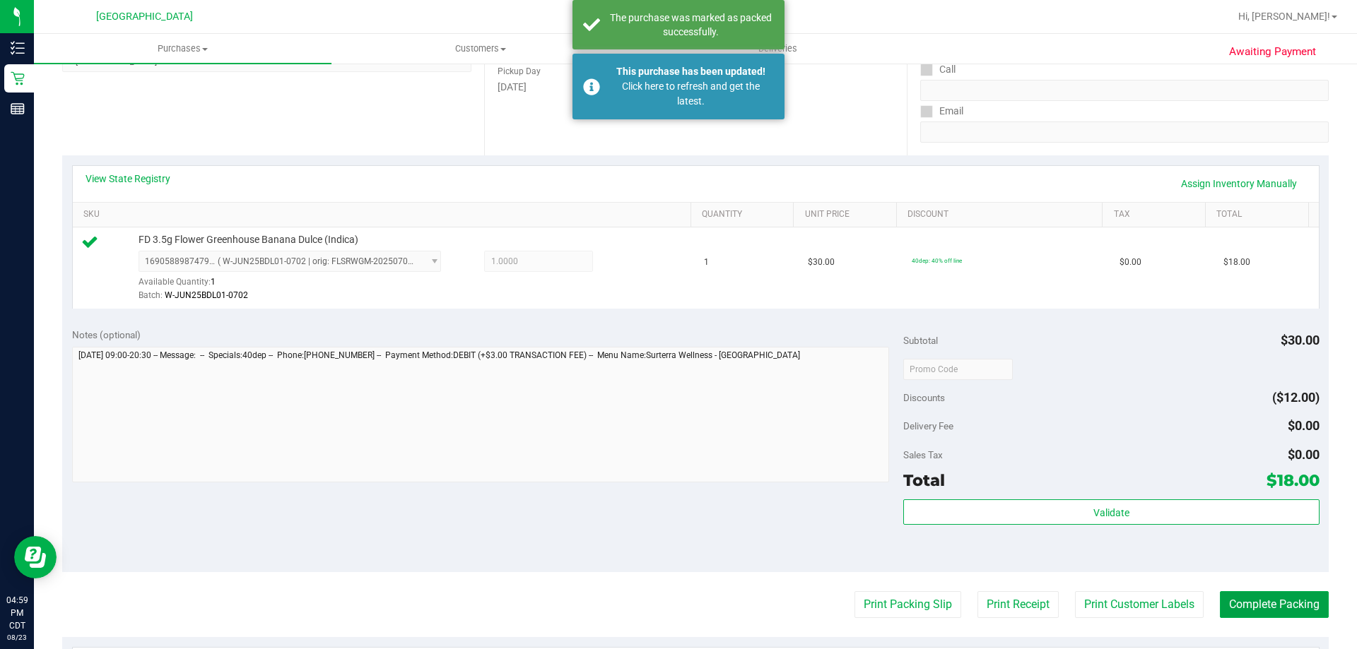
scroll to position [0, 0]
